Goal: Task Accomplishment & Management: Manage account settings

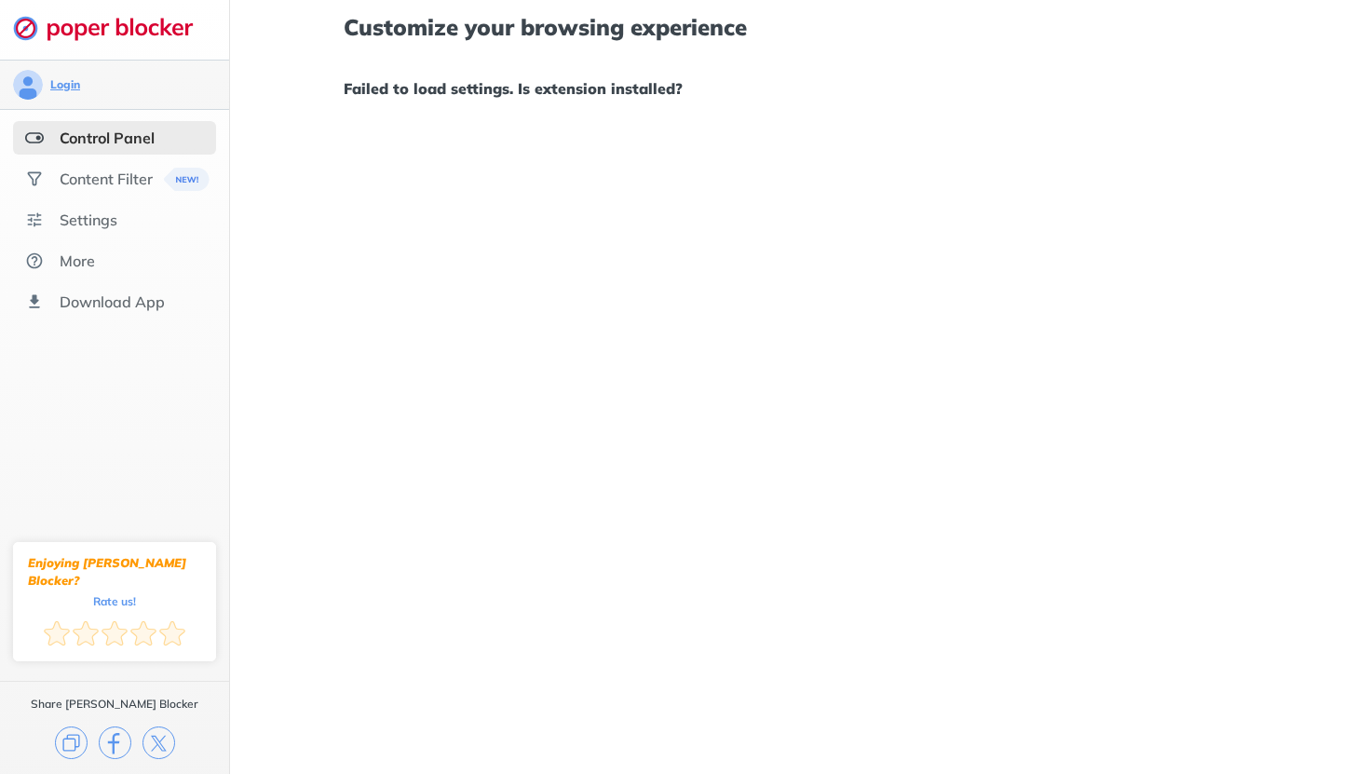
click at [63, 86] on div "Login" at bounding box center [65, 84] width 30 height 15
click at [164, 159] on ul "Control Panel Content Filter Settings More Download App" at bounding box center [114, 219] width 229 height 197
click at [136, 172] on div "Content Filter" at bounding box center [106, 179] width 93 height 19
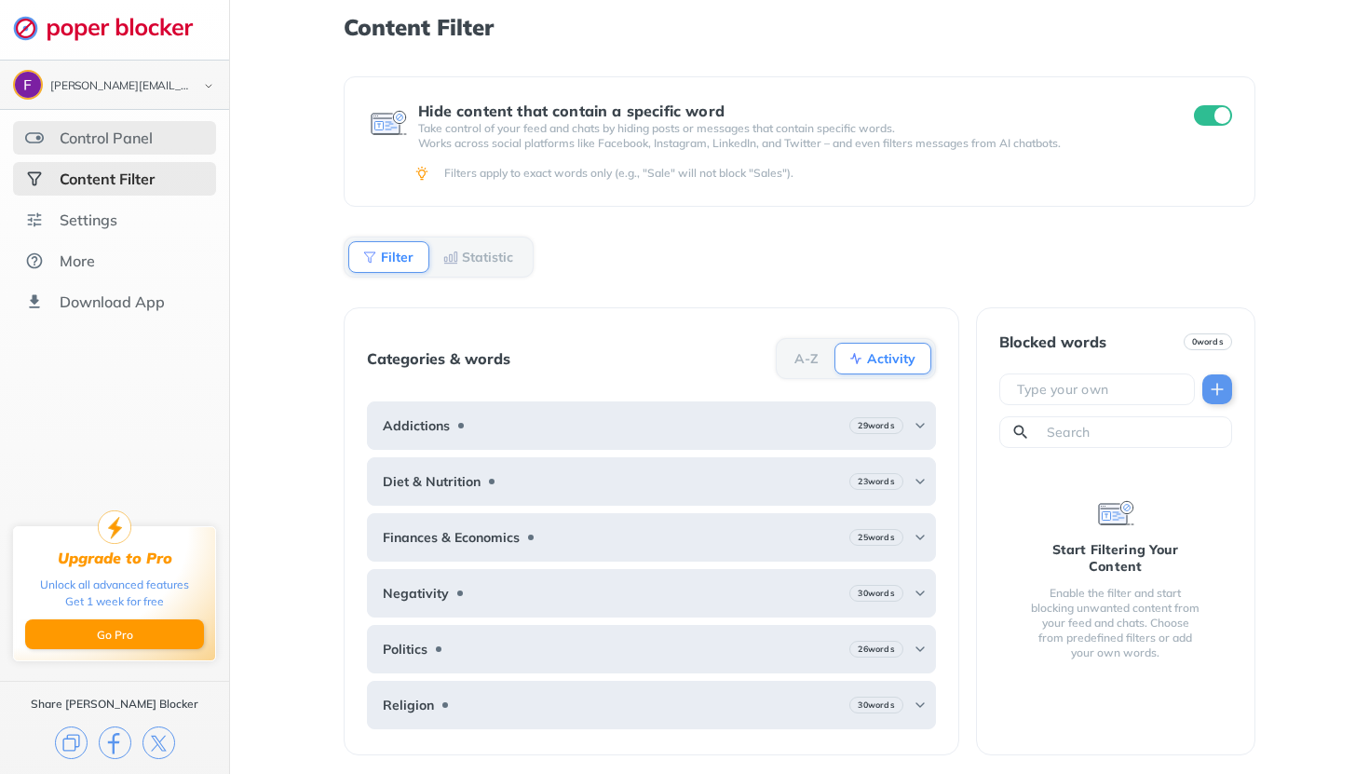
click at [144, 148] on div "Control Panel" at bounding box center [114, 138] width 203 height 34
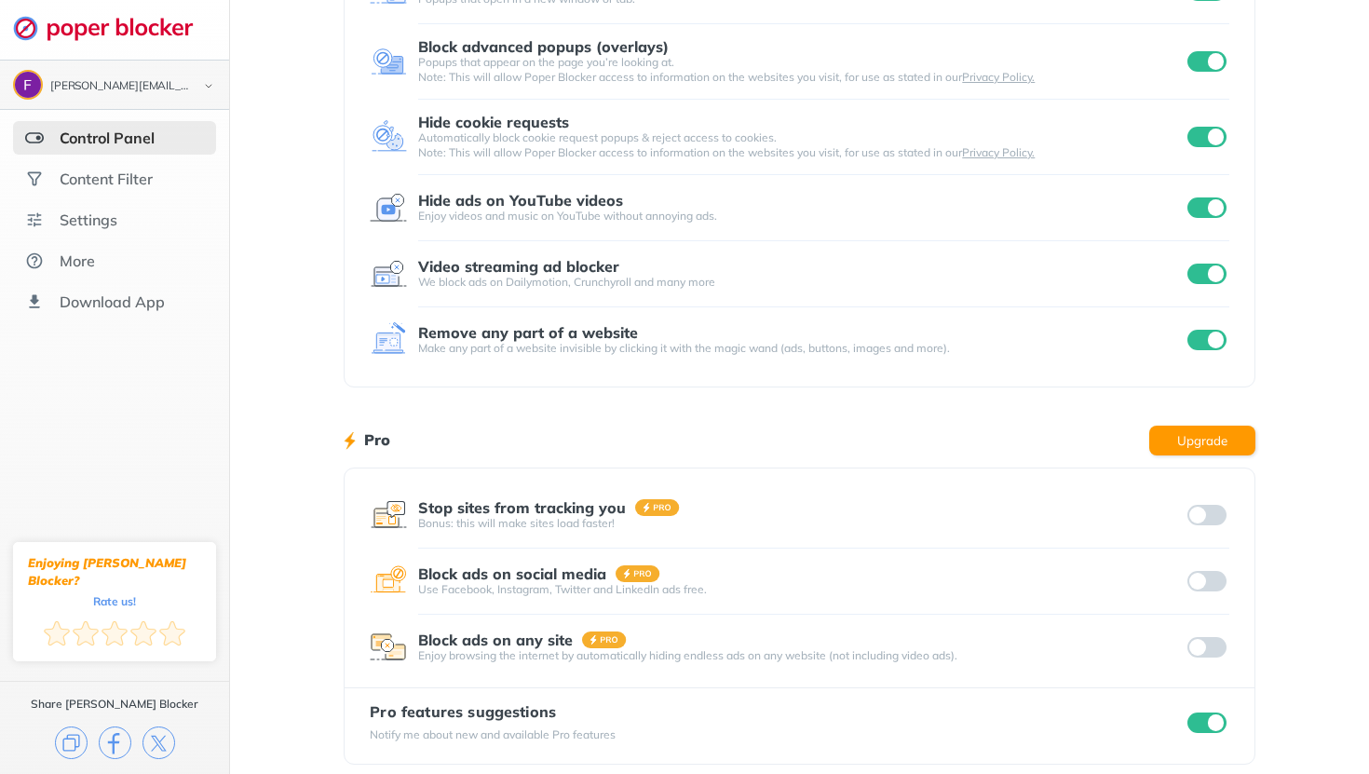
scroll to position [189, 0]
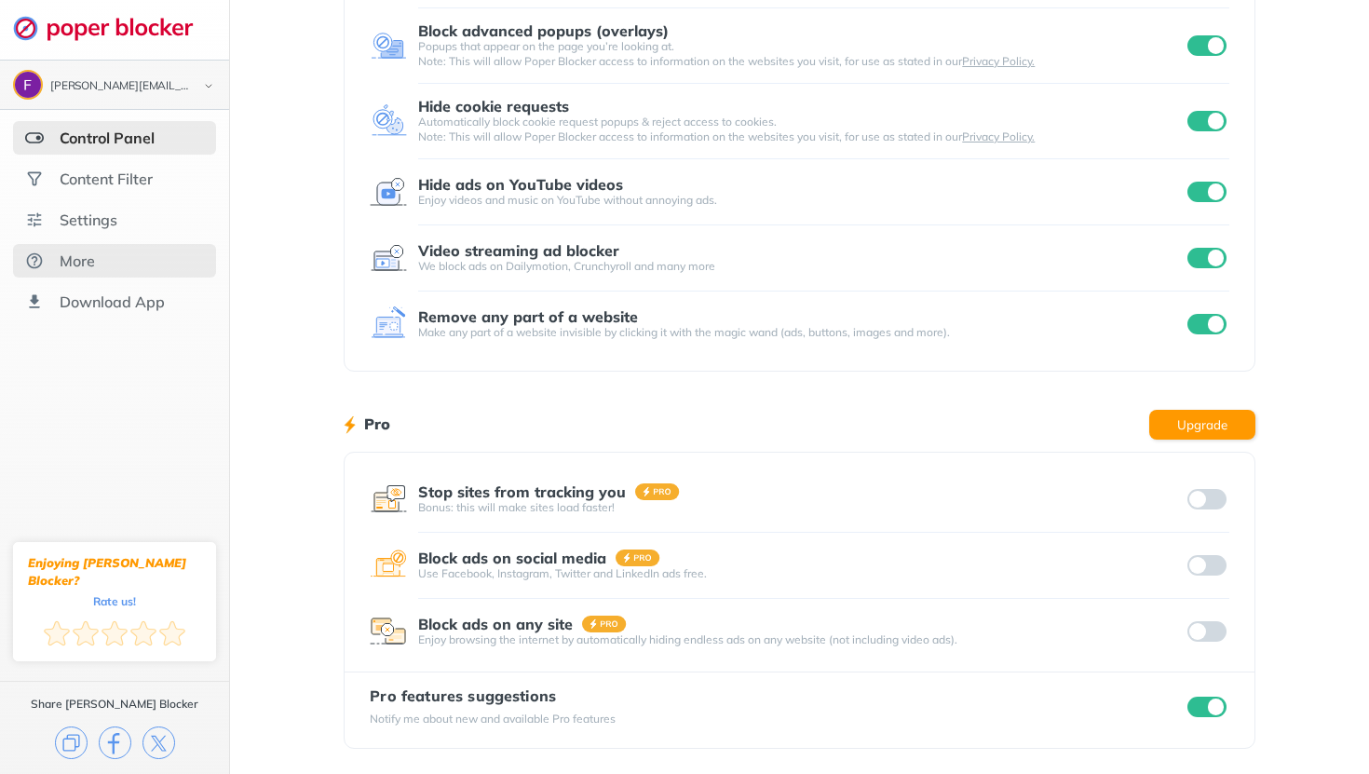
click at [122, 265] on div "More" at bounding box center [114, 261] width 203 height 34
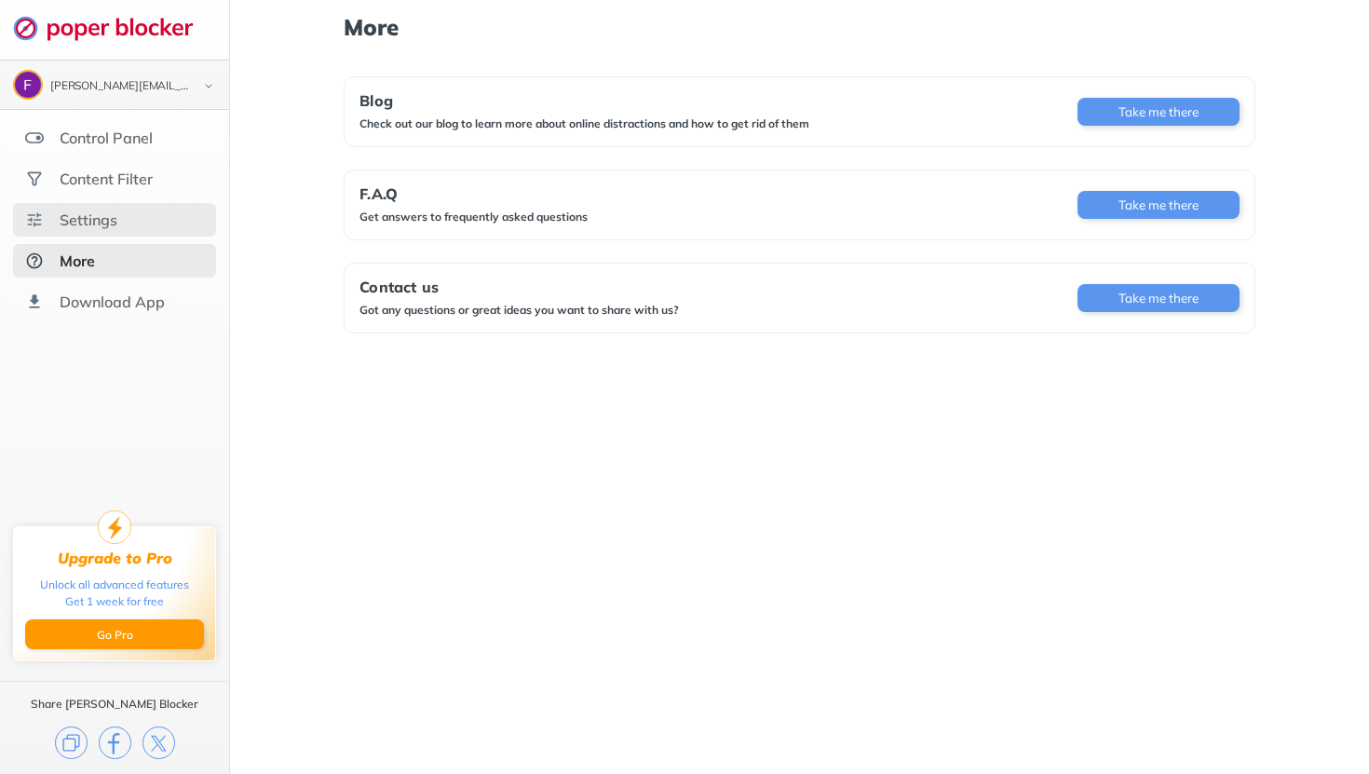
click at [118, 204] on div "Settings" at bounding box center [114, 220] width 203 height 34
